Goal: Task Accomplishment & Management: Complete application form

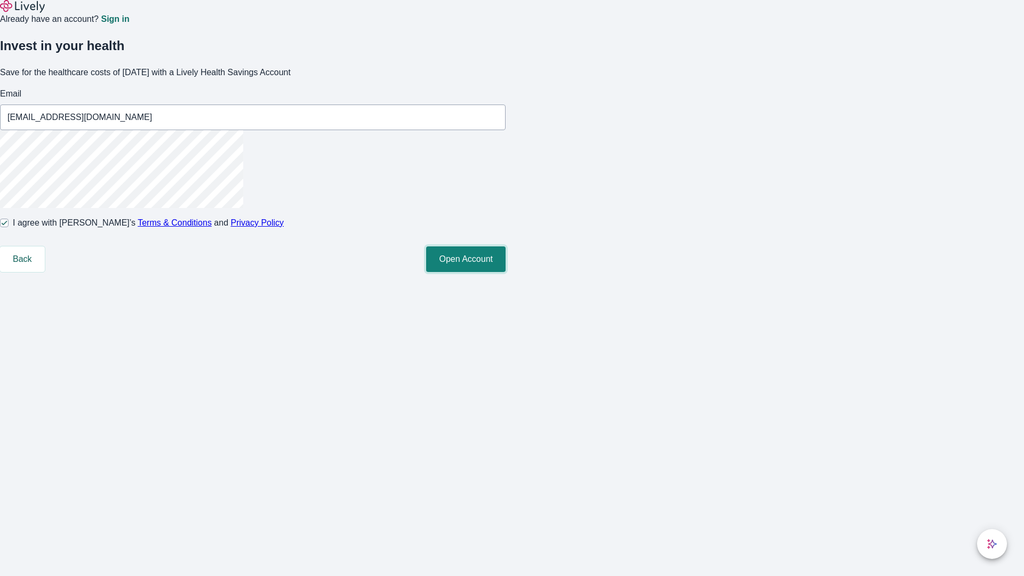
click at [505, 272] on button "Open Account" at bounding box center [465, 259] width 79 height 26
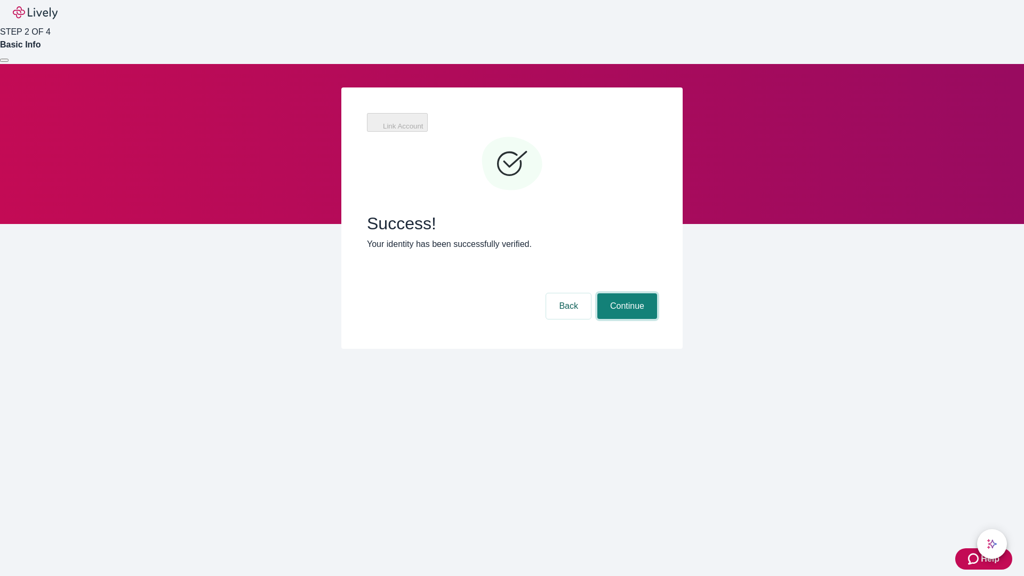
click at [625, 293] on button "Continue" at bounding box center [627, 306] width 60 height 26
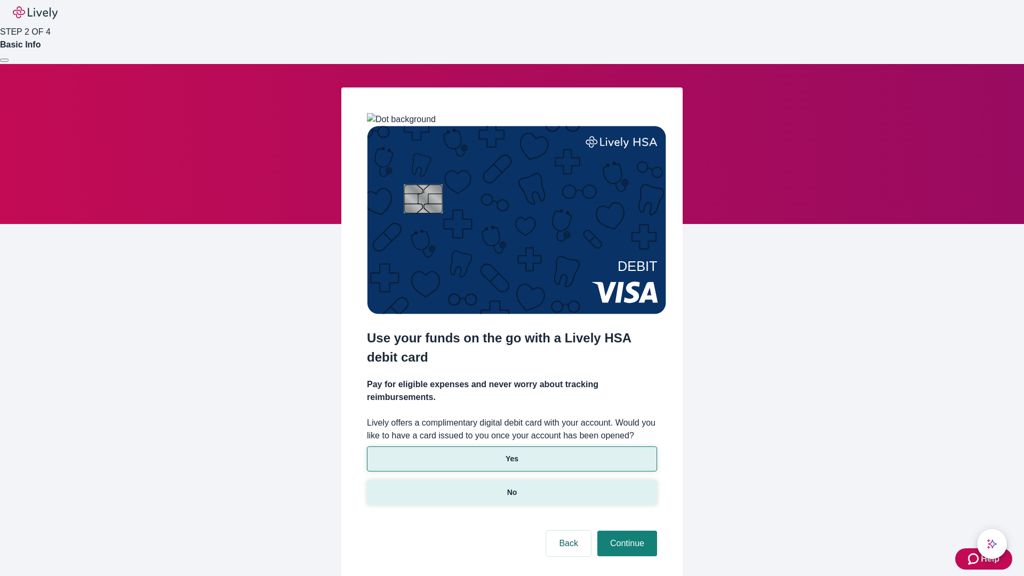
click at [511, 487] on p "No" at bounding box center [512, 492] width 10 height 11
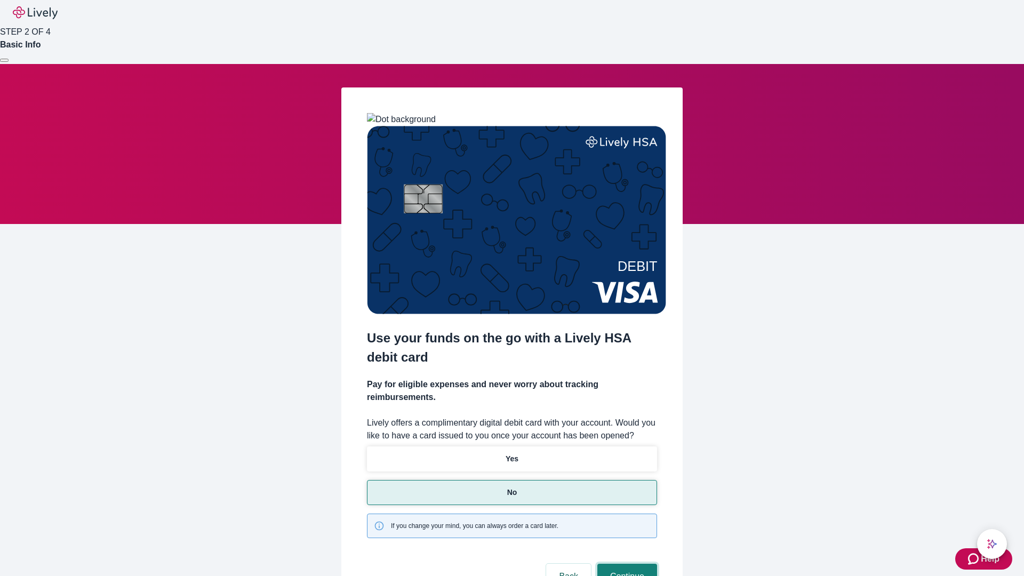
click at [625, 564] on button "Continue" at bounding box center [627, 577] width 60 height 26
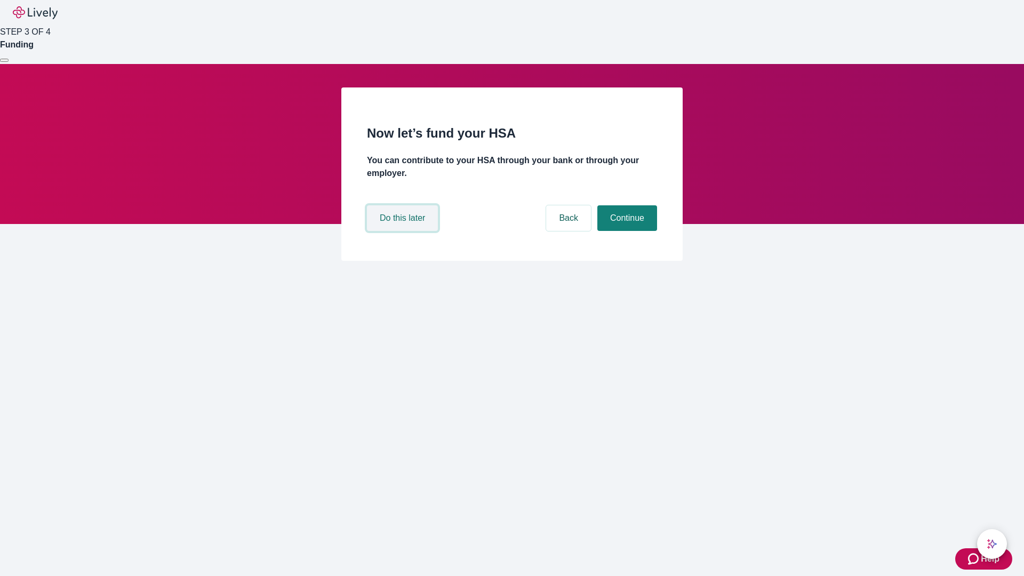
click at [404, 231] on button "Do this later" at bounding box center [402, 218] width 71 height 26
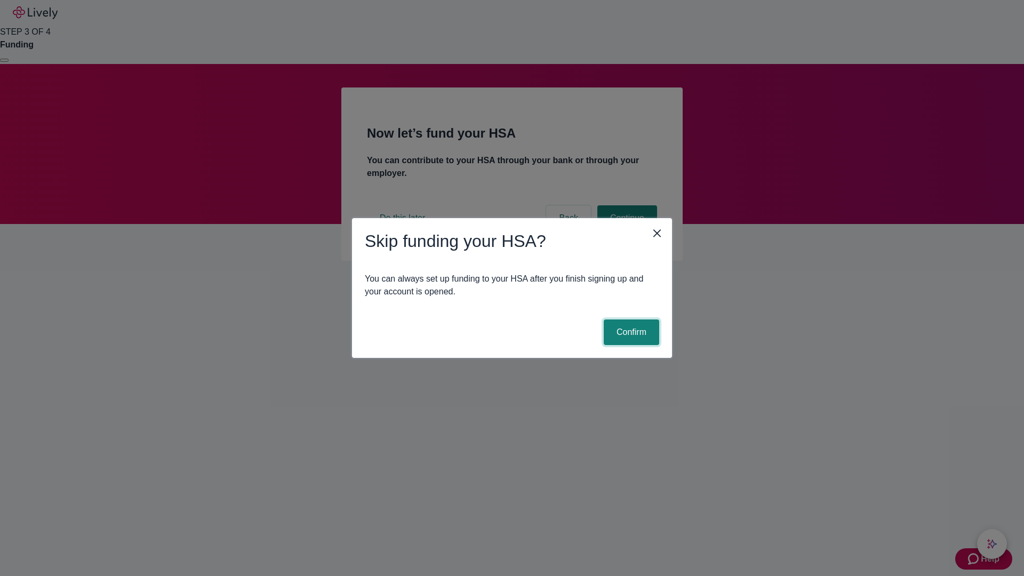
click at [630, 332] on button "Confirm" at bounding box center [631, 332] width 55 height 26
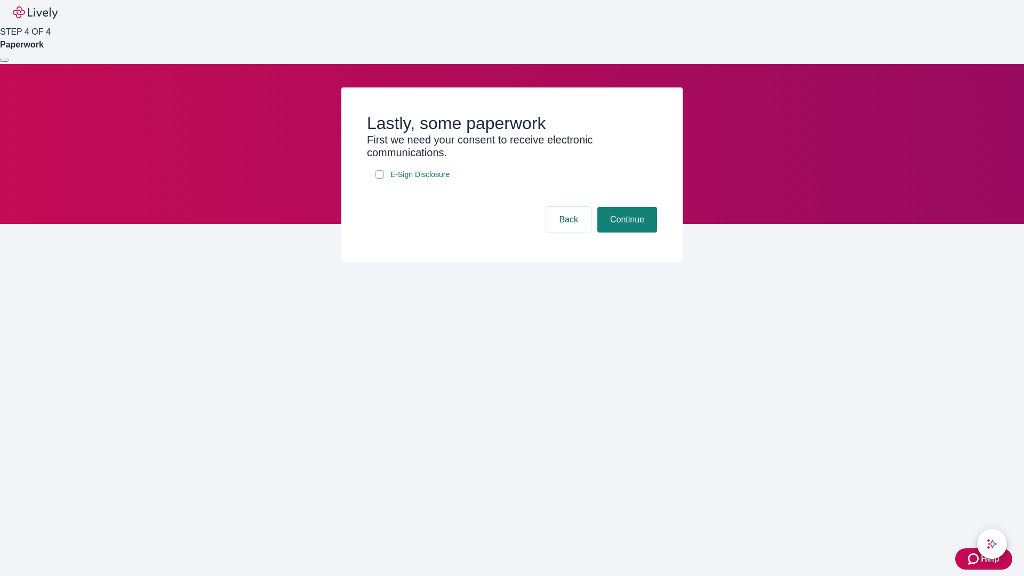
click at [380, 179] on input "E-Sign Disclosure" at bounding box center [379, 174] width 9 height 9
checkbox input "true"
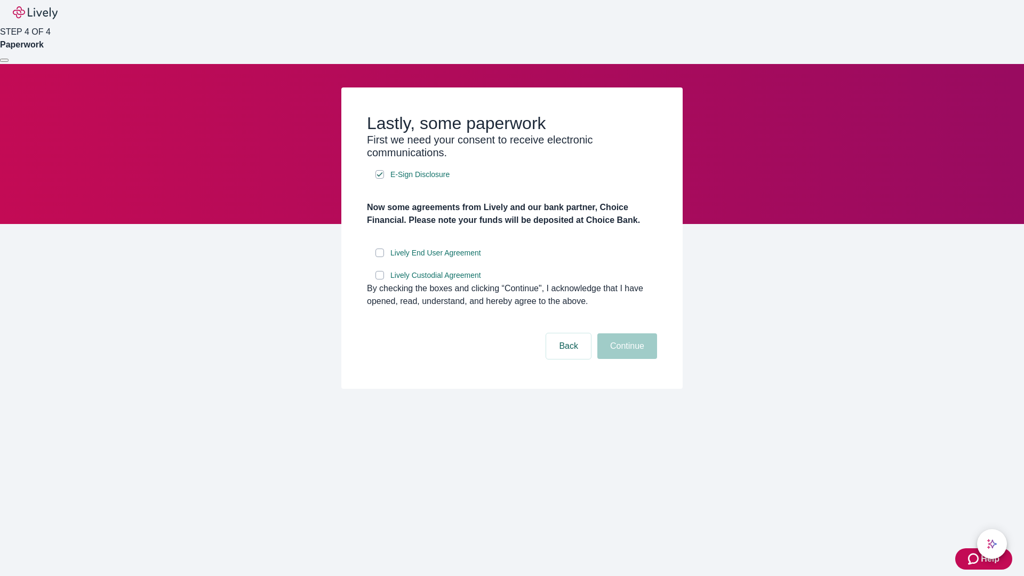
click at [380, 257] on input "Lively End User Agreement" at bounding box center [379, 252] width 9 height 9
checkbox input "true"
click at [380, 279] on input "Lively Custodial Agreement" at bounding box center [379, 275] width 9 height 9
checkbox input "true"
click at [625, 359] on button "Continue" at bounding box center [627, 346] width 60 height 26
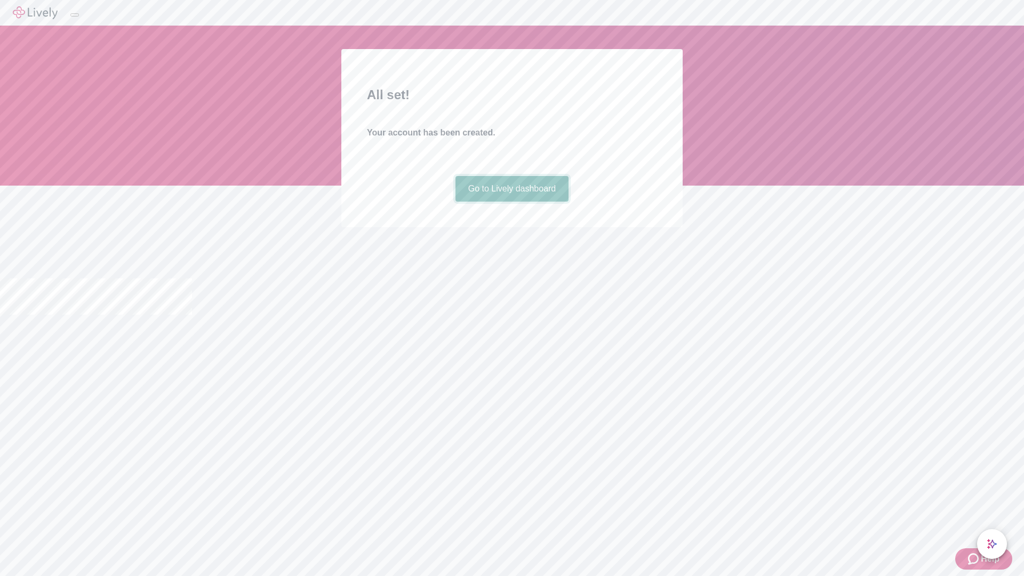
click at [511, 202] on link "Go to Lively dashboard" at bounding box center [512, 189] width 114 height 26
